Goal: Information Seeking & Learning: Learn about a topic

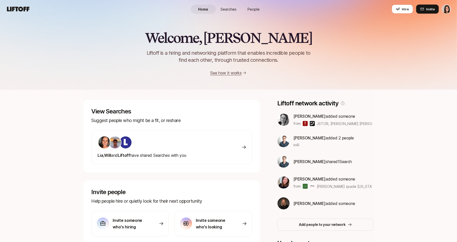
click at [447, 9] on html "Home Searches People Hire Home Searches People Hire Hire Invite Welcome, [PERSO…" at bounding box center [228, 121] width 457 height 242
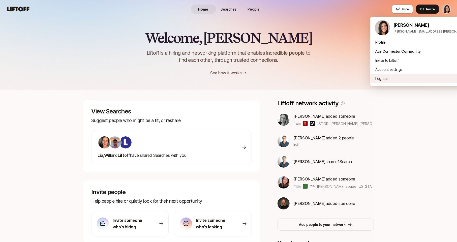
click at [420, 81] on div "Log out" at bounding box center [432, 78] width 125 height 9
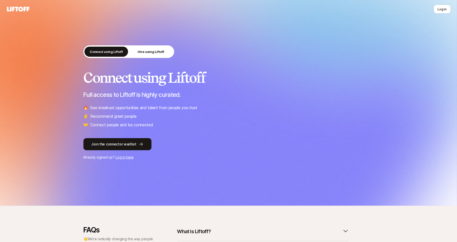
scroll to position [103, 0]
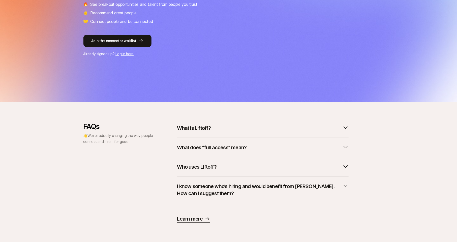
click at [205, 132] on button "What is Liftoff?" at bounding box center [262, 127] width 171 height 11
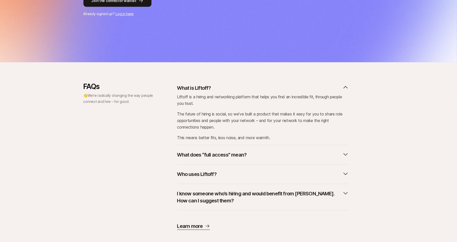
scroll to position [151, 0]
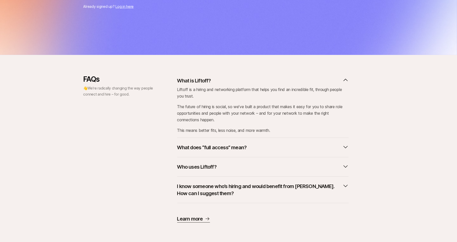
click at [203, 168] on p "Who uses Liftoff?" at bounding box center [196, 166] width 39 height 7
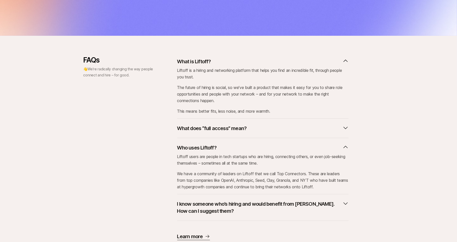
scroll to position [174, 0]
